Goal: Information Seeking & Learning: Learn about a topic

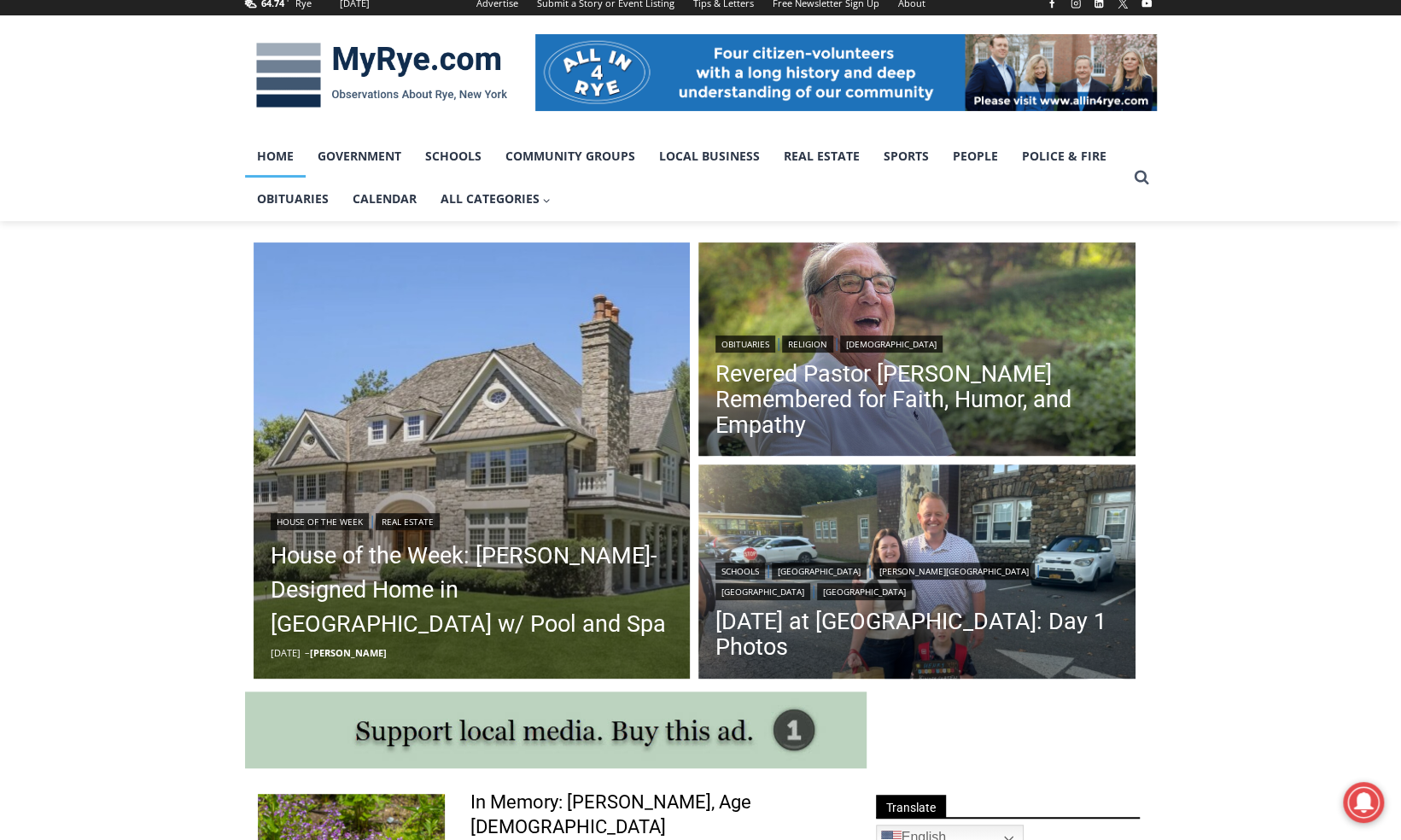
scroll to position [256, 0]
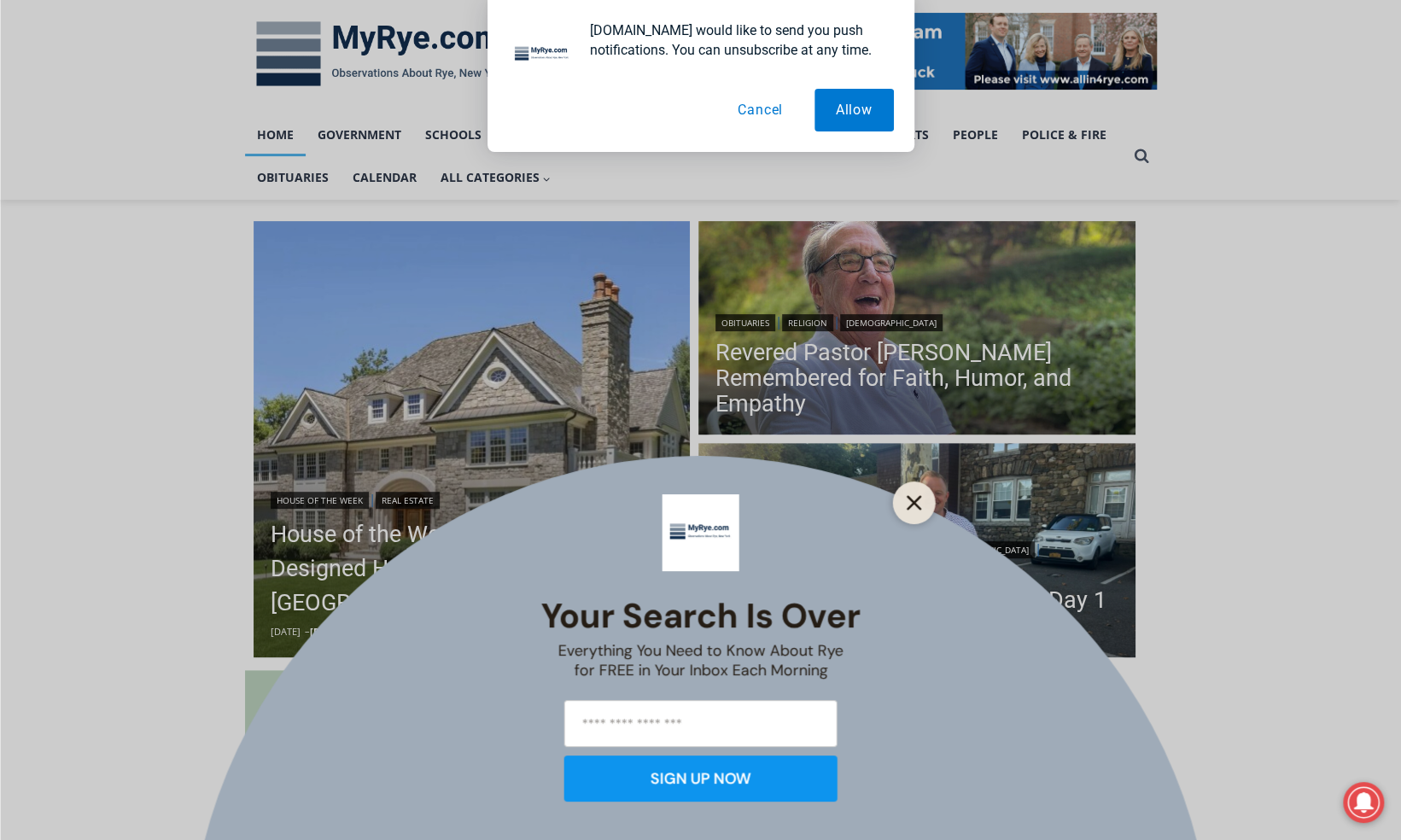
click at [915, 500] on line "Close" at bounding box center [912, 502] width 12 height 12
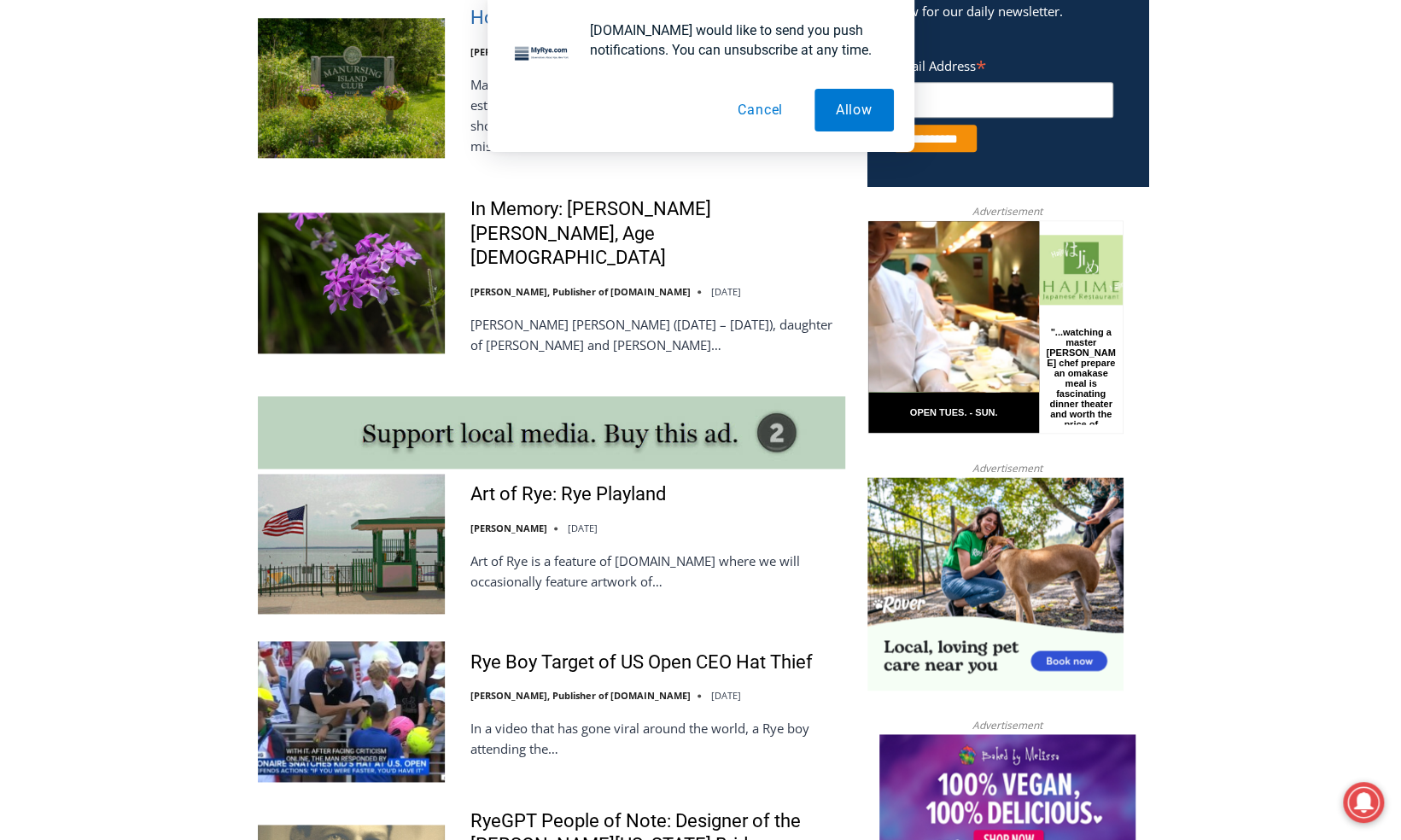
scroll to position [1194, 0]
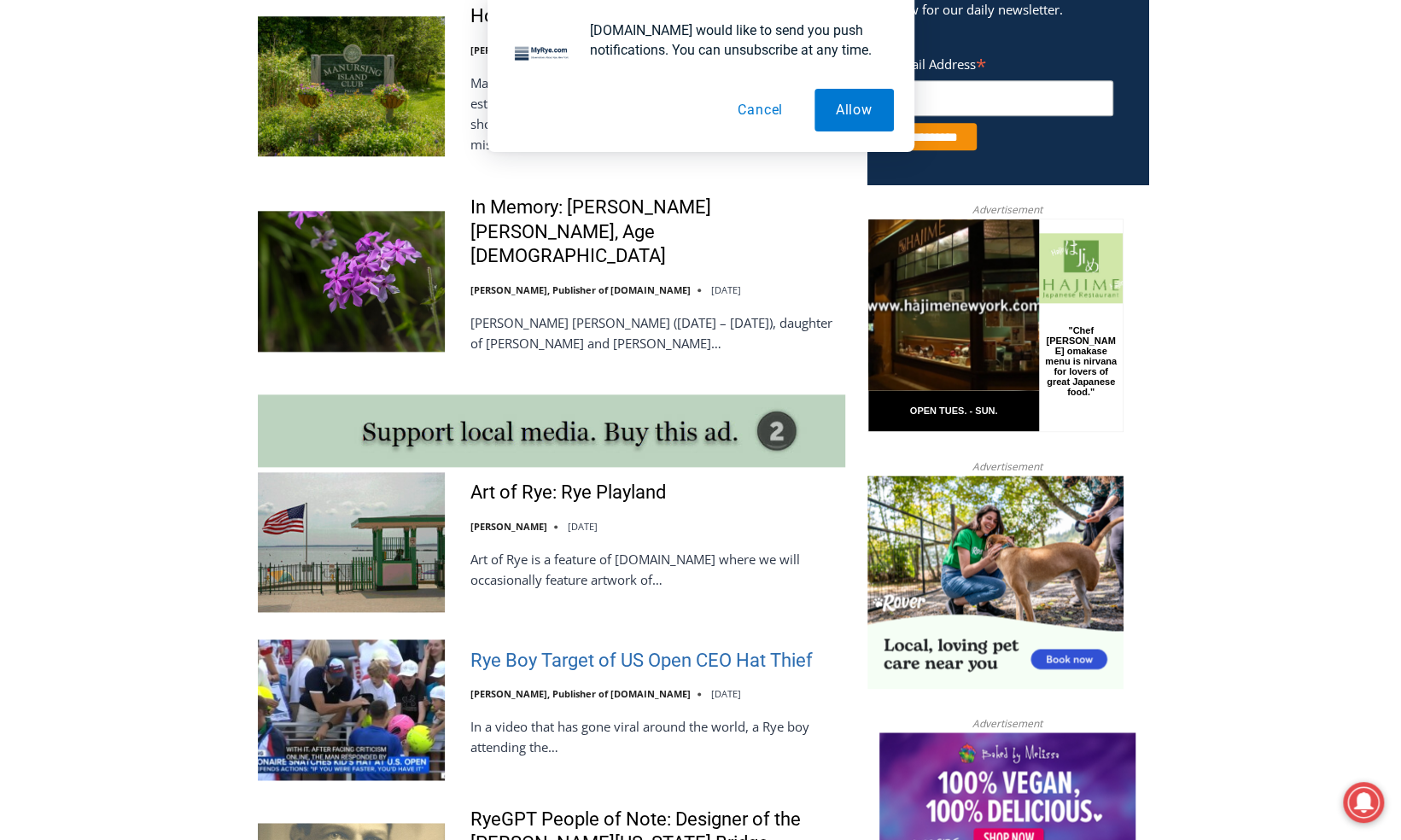
click at [663, 648] on link "Rye Boy Target of US Open CEO Hat Thief" at bounding box center [641, 660] width 342 height 25
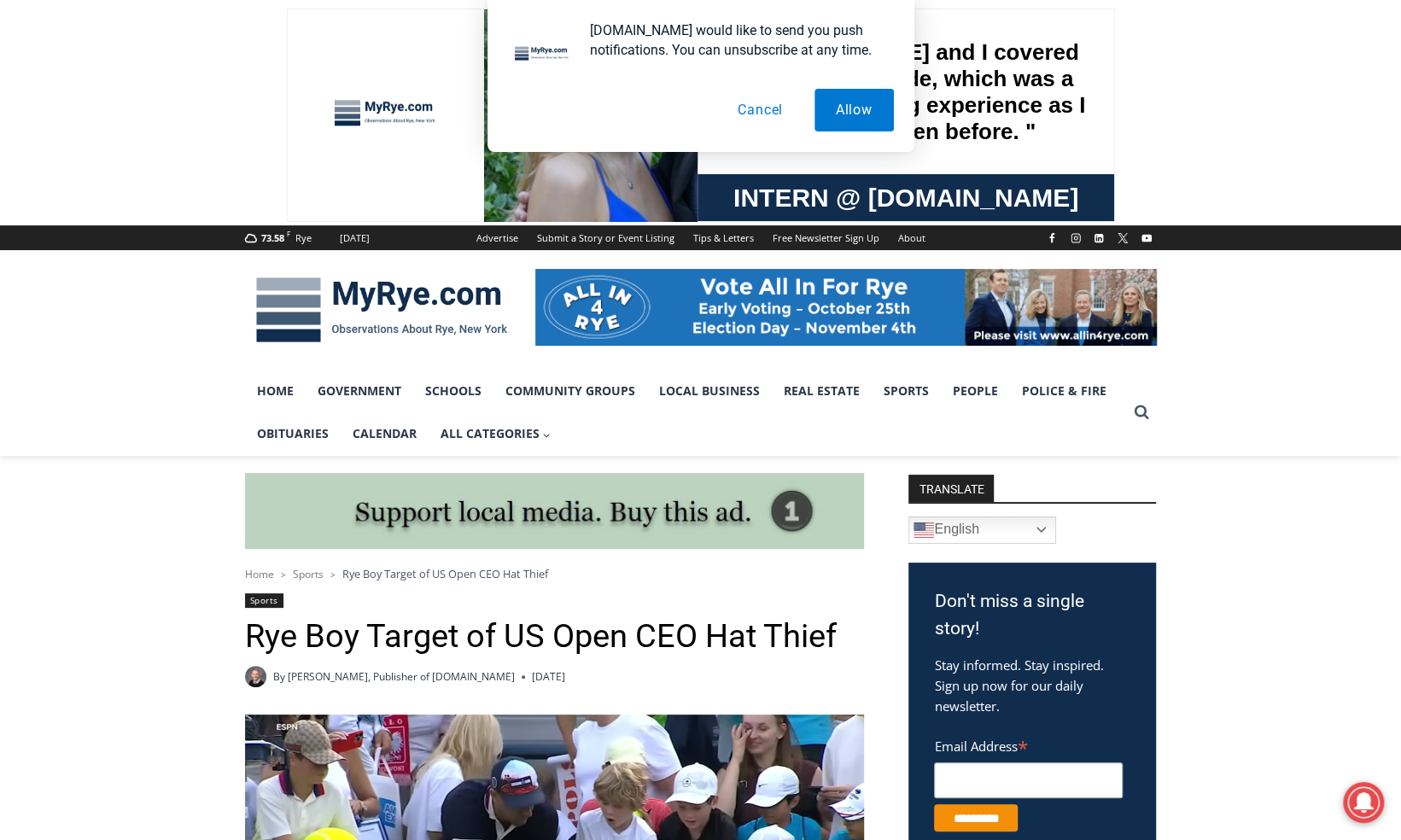
click at [751, 104] on button "Cancel" at bounding box center [760, 110] width 88 height 43
